Goal: Check status: Check status

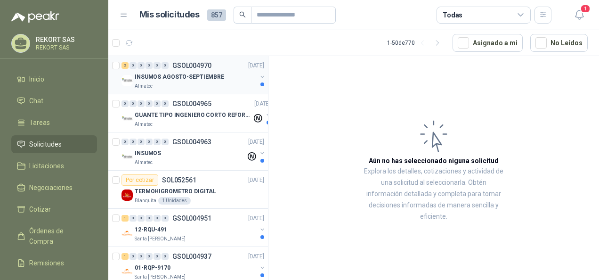
click at [188, 81] on p "INSUMOS AGOSTO-SEPTIEMBRE" at bounding box center [180, 77] width 90 height 9
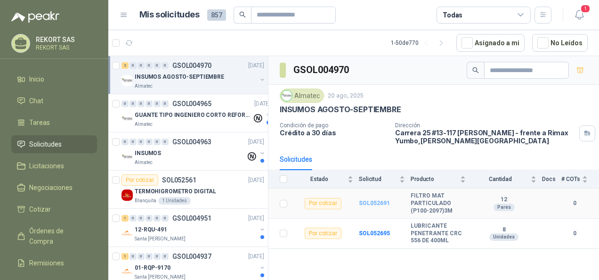
click at [379, 200] on b "SOL052691" at bounding box center [374, 203] width 31 height 7
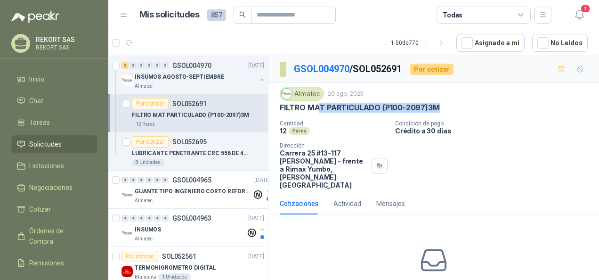
drag, startPoint x: 321, startPoint y: 106, endPoint x: 458, endPoint y: 104, distance: 137.6
click at [458, 104] on div "FILTRO MAT PARTICULADO (P100-2097)3M" at bounding box center [434, 108] width 308 height 10
drag, startPoint x: 458, startPoint y: 104, endPoint x: 461, endPoint y: 150, distance: 46.7
click at [461, 150] on div "Cantidad 12 Pares Condición de pago Crédito a 30 [PERSON_NAME] Dirección Carrer…" at bounding box center [434, 154] width 308 height 69
click at [175, 73] on p "INSUMOS AGOSTO-SEPTIEMBRE" at bounding box center [180, 77] width 90 height 9
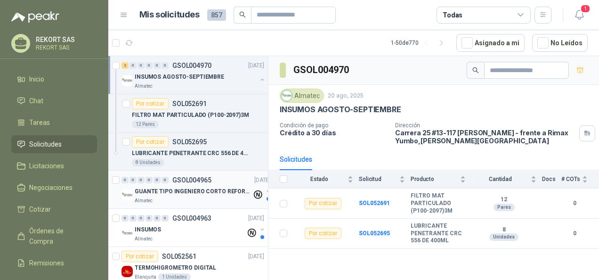
click at [203, 184] on div "0 0 0 0 0 0 GSOL004965 [DATE]" at bounding box center [197, 179] width 151 height 11
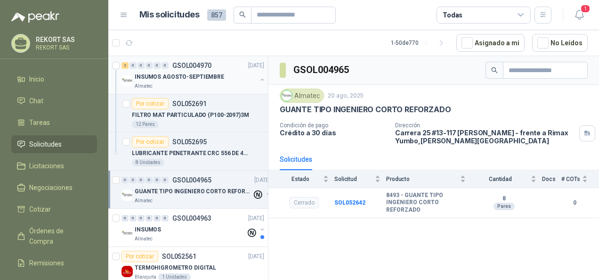
click at [207, 80] on p "INSUMOS AGOSTO-SEPTIEMBRE" at bounding box center [180, 77] width 90 height 9
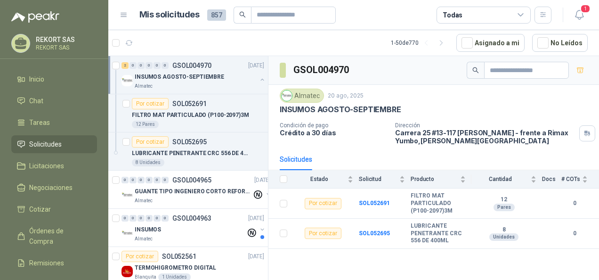
click at [46, 144] on span "Solicitudes" at bounding box center [45, 144] width 33 height 10
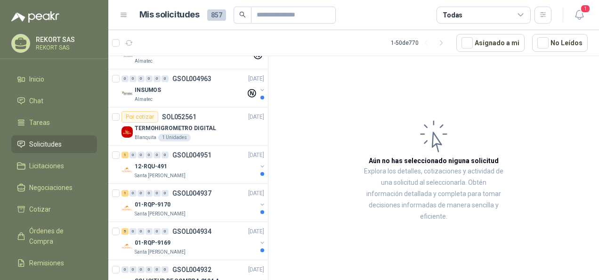
scroll to position [141, 0]
